Goal: Transaction & Acquisition: Book appointment/travel/reservation

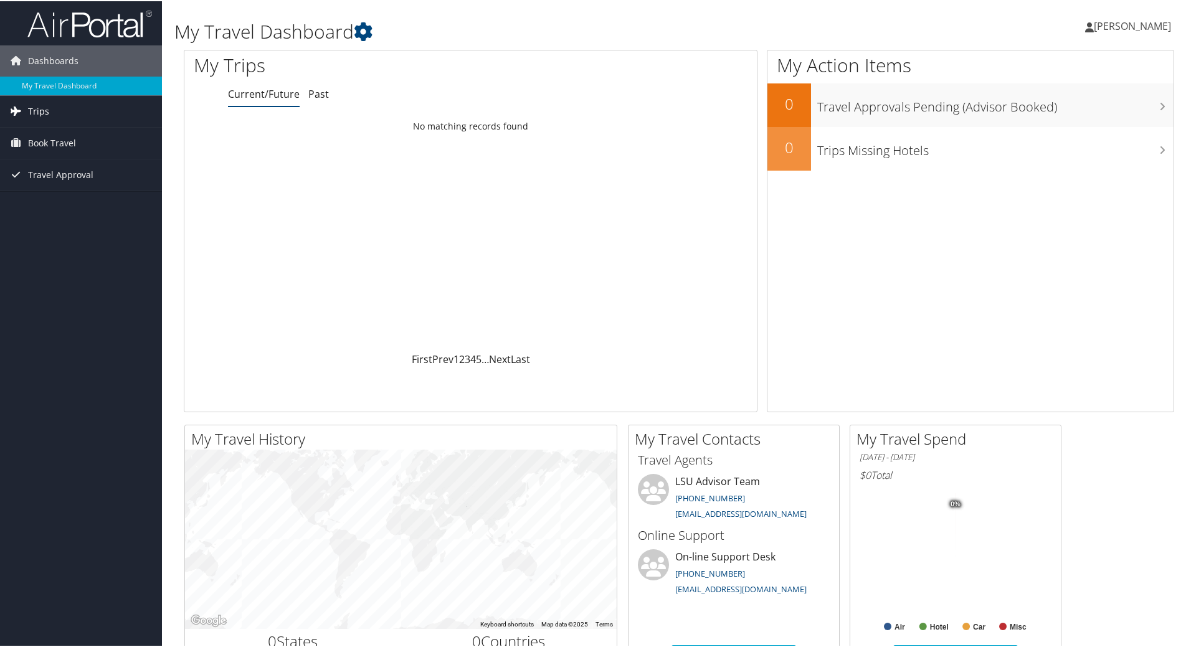
click at [43, 105] on span "Trips" at bounding box center [38, 110] width 21 height 31
click at [55, 200] on span "Book Travel" at bounding box center [52, 197] width 48 height 31
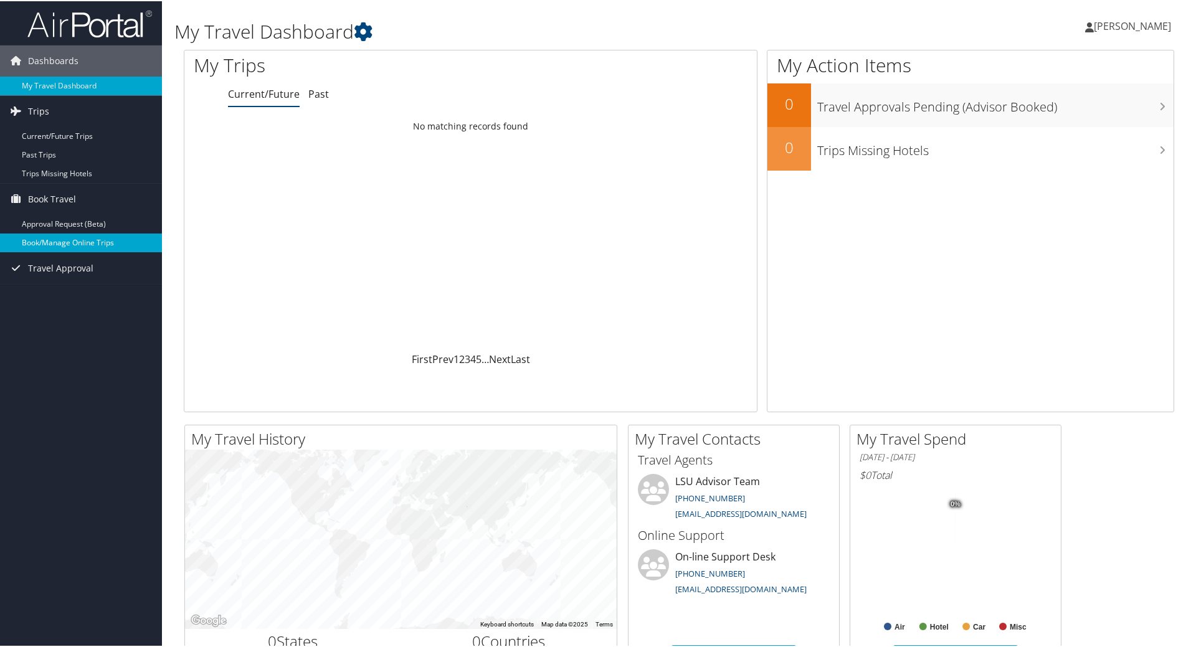
click at [70, 243] on link "Book/Manage Online Trips" at bounding box center [81, 241] width 162 height 19
